Goal: Task Accomplishment & Management: Manage account settings

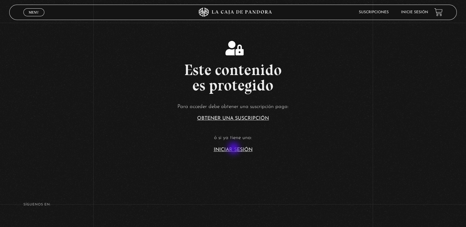
click at [234, 149] on link "Iniciar Sesión" at bounding box center [233, 149] width 39 height 5
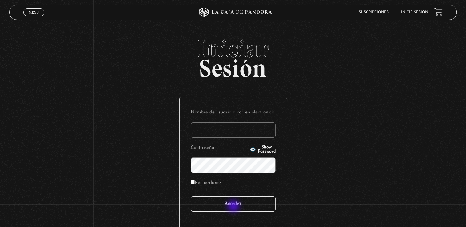
type input "karoldi@hotmail.com"
click at [234, 207] on input "Acceder" at bounding box center [233, 203] width 85 height 15
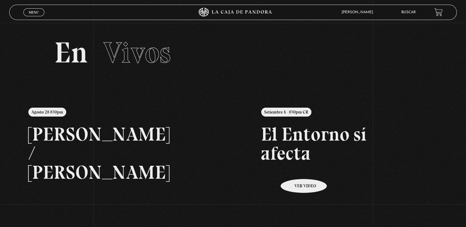
scroll to position [31, 0]
